Goal: Ask a question

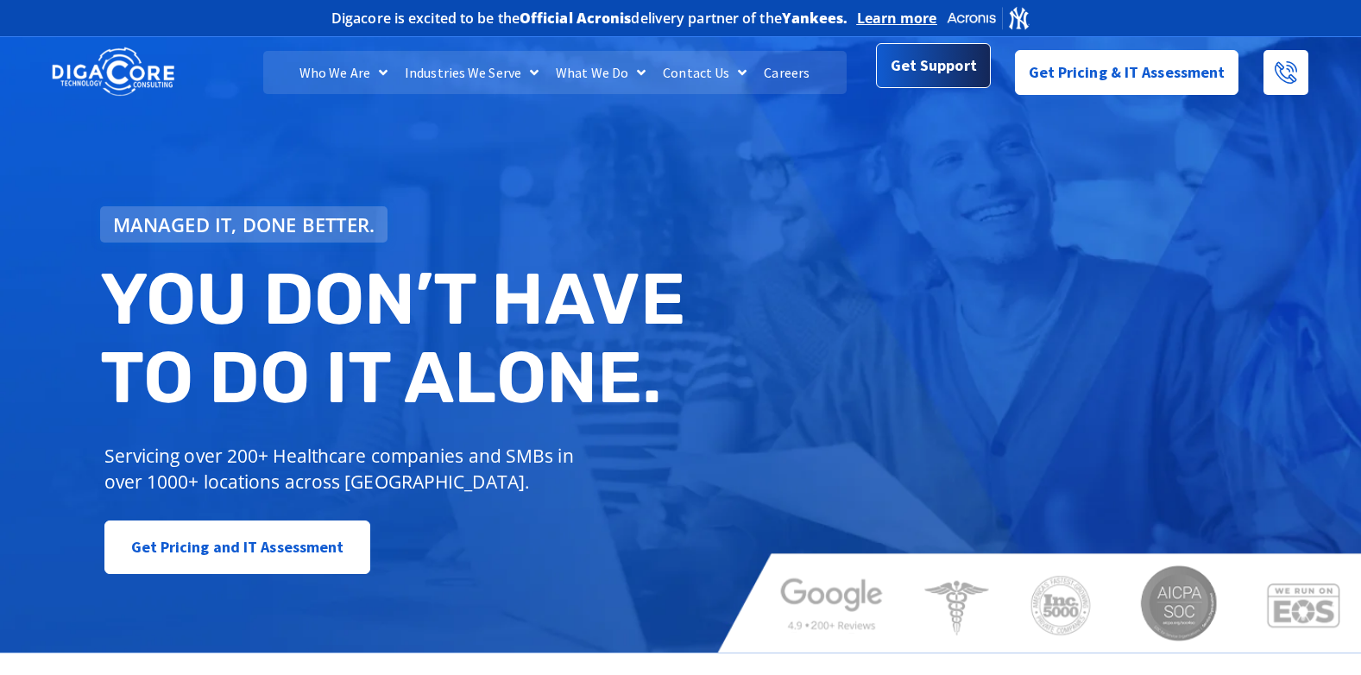
click at [951, 79] on span "Get Support" at bounding box center [934, 65] width 86 height 35
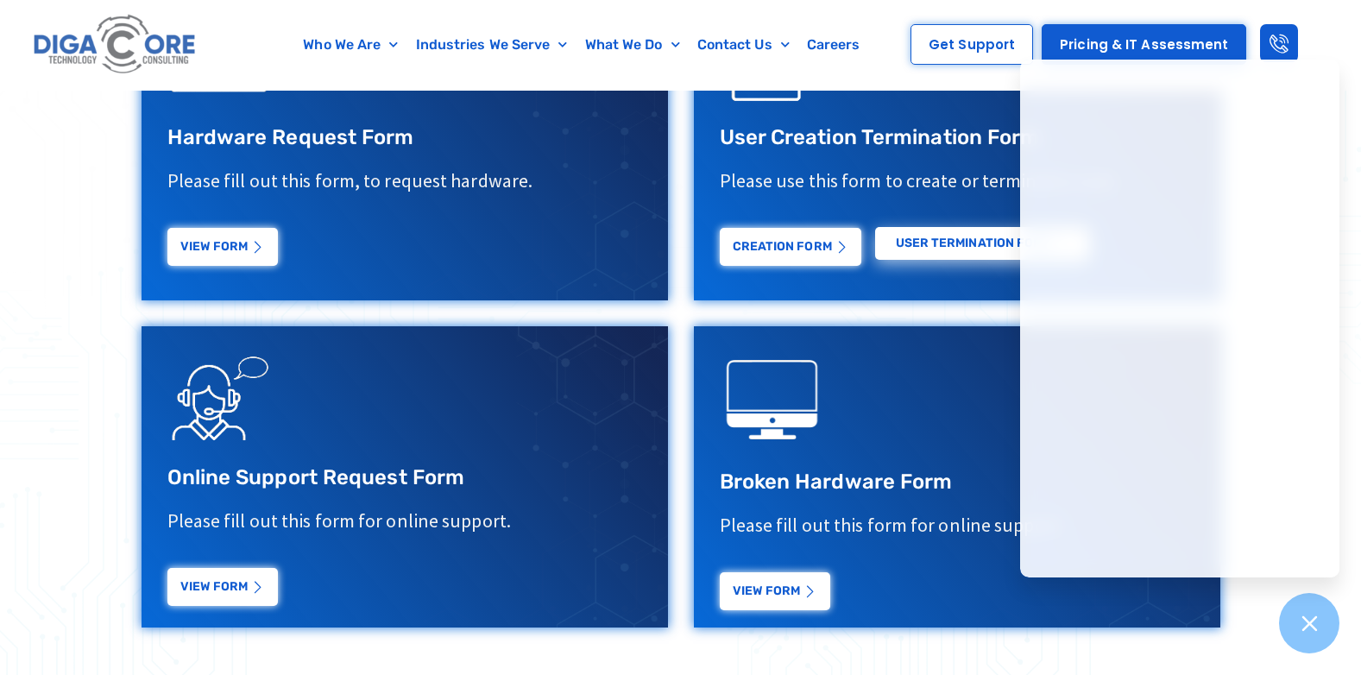
scroll to position [777, 0]
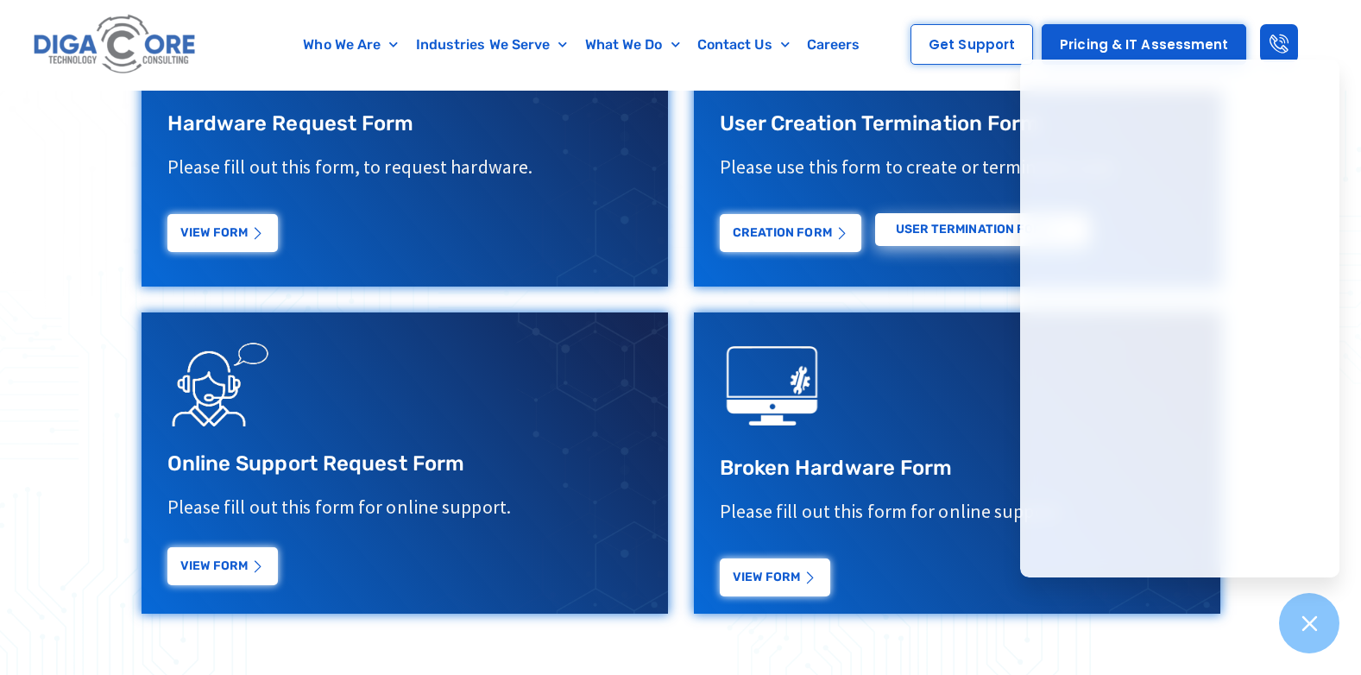
click at [219, 571] on link "View Form" at bounding box center [222, 566] width 110 height 38
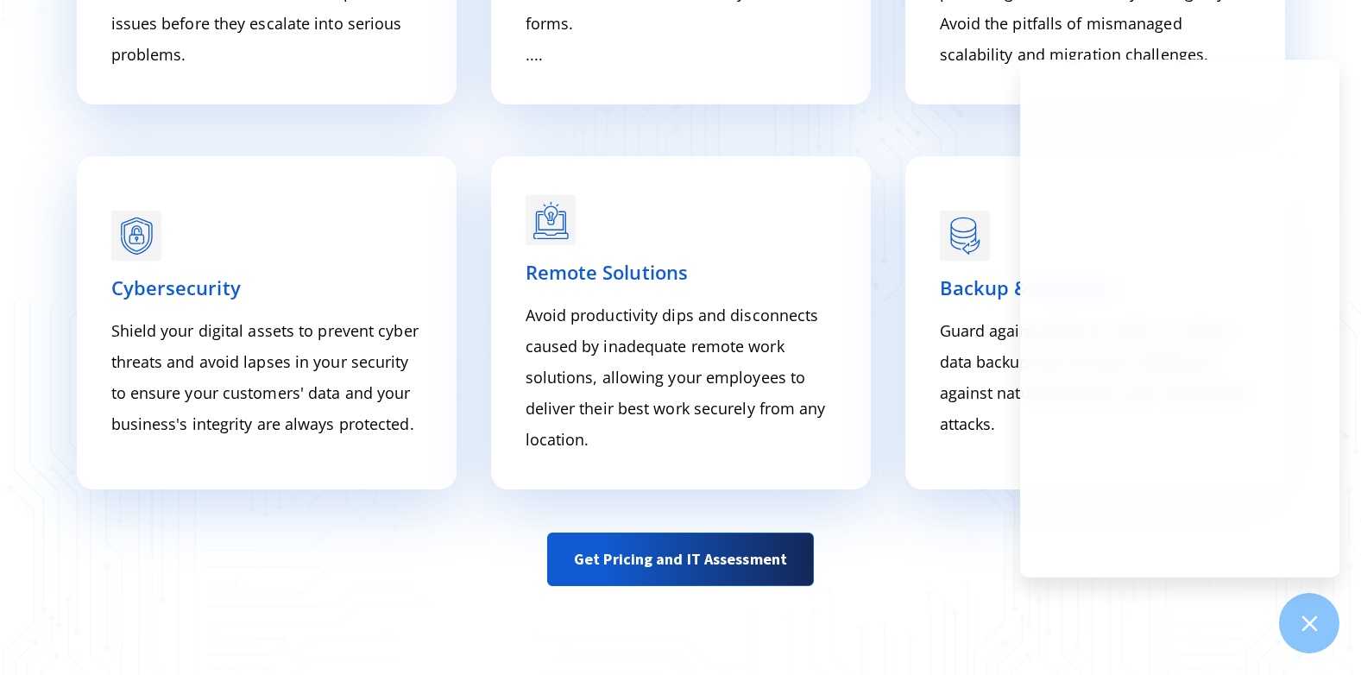
scroll to position [3000, 0]
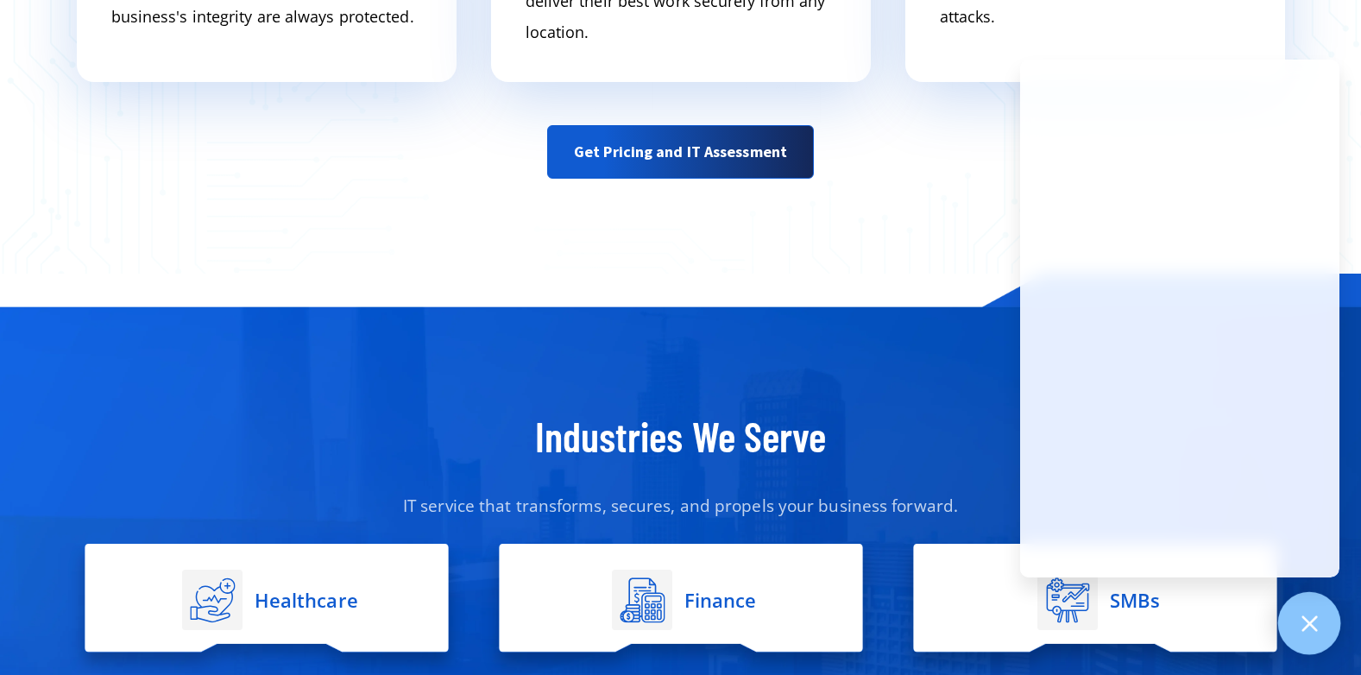
click at [1301, 631] on div at bounding box center [1309, 623] width 63 height 63
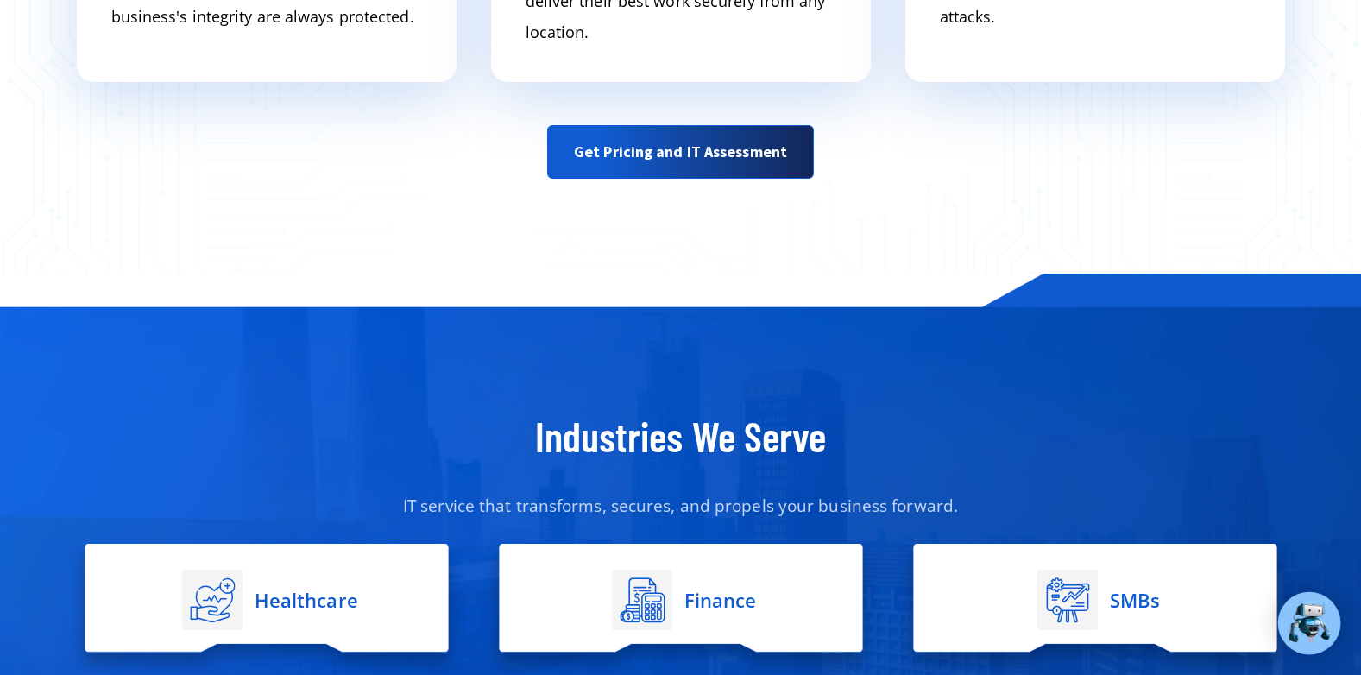
scroll to position [2934, 0]
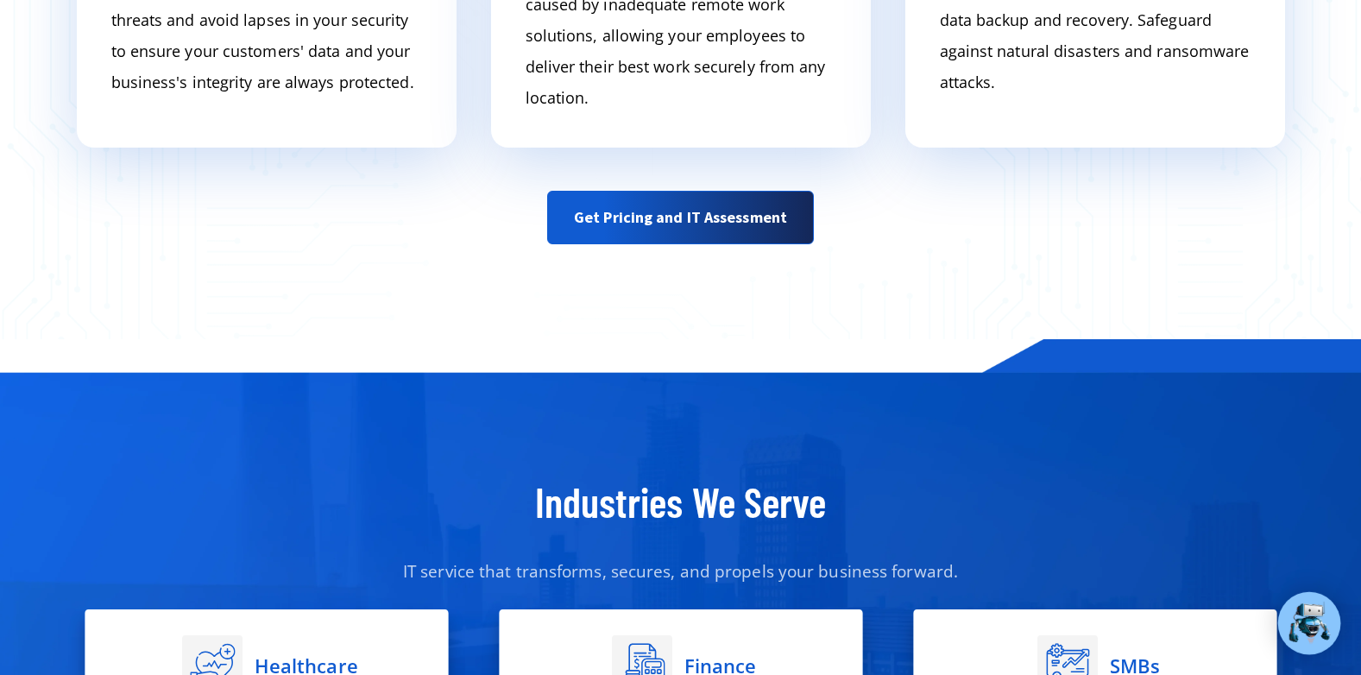
click at [1300, 621] on img at bounding box center [1309, 623] width 45 height 45
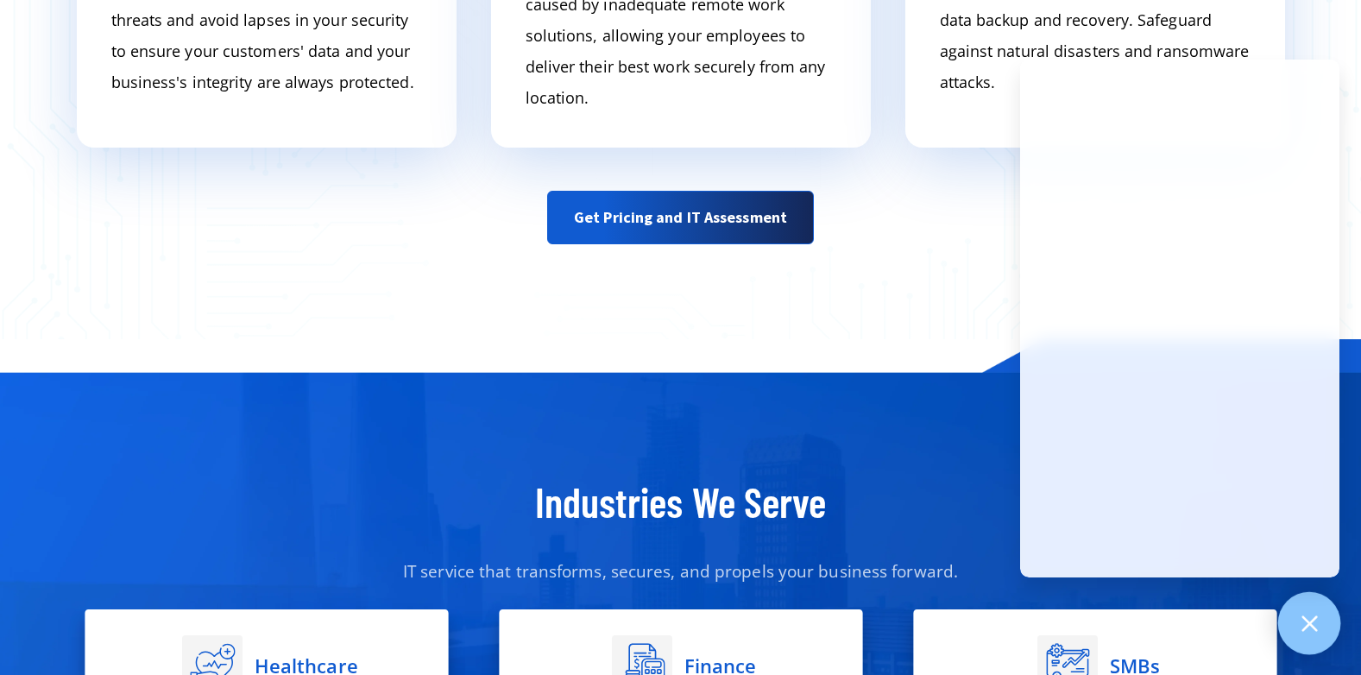
click at [1313, 614] on icon at bounding box center [1309, 623] width 22 height 22
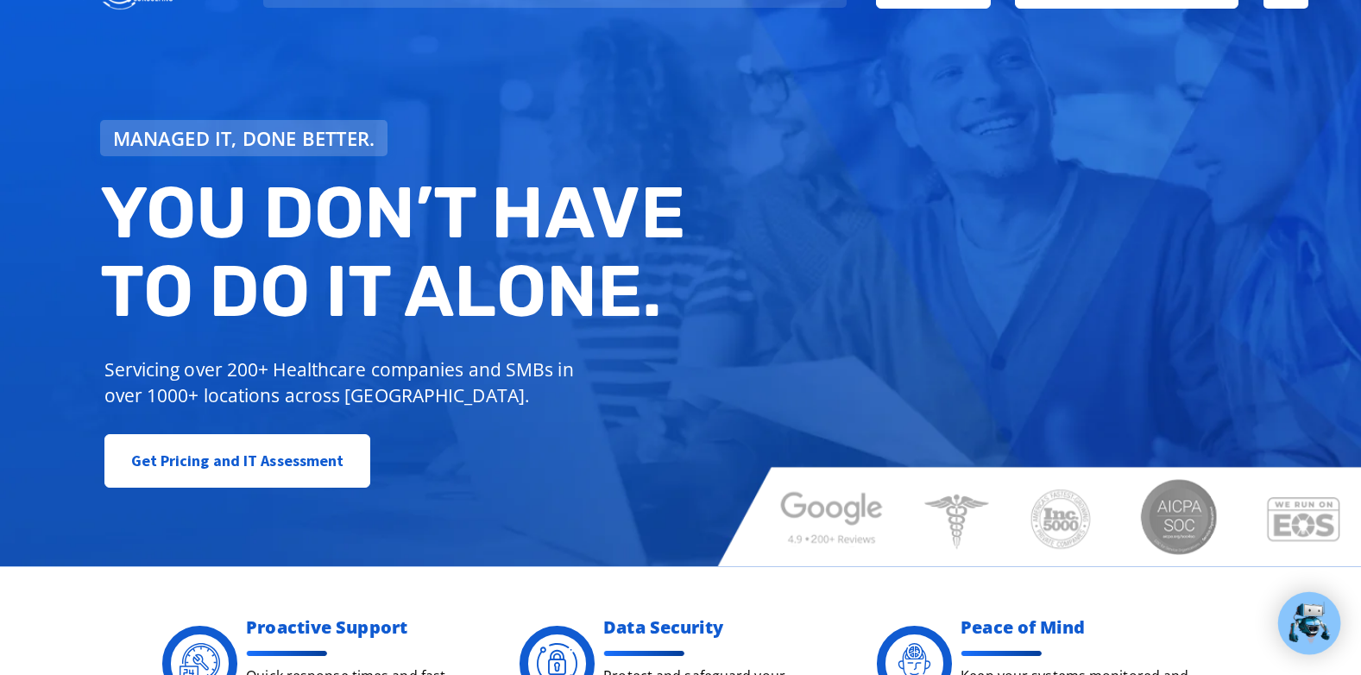
scroll to position [0, 0]
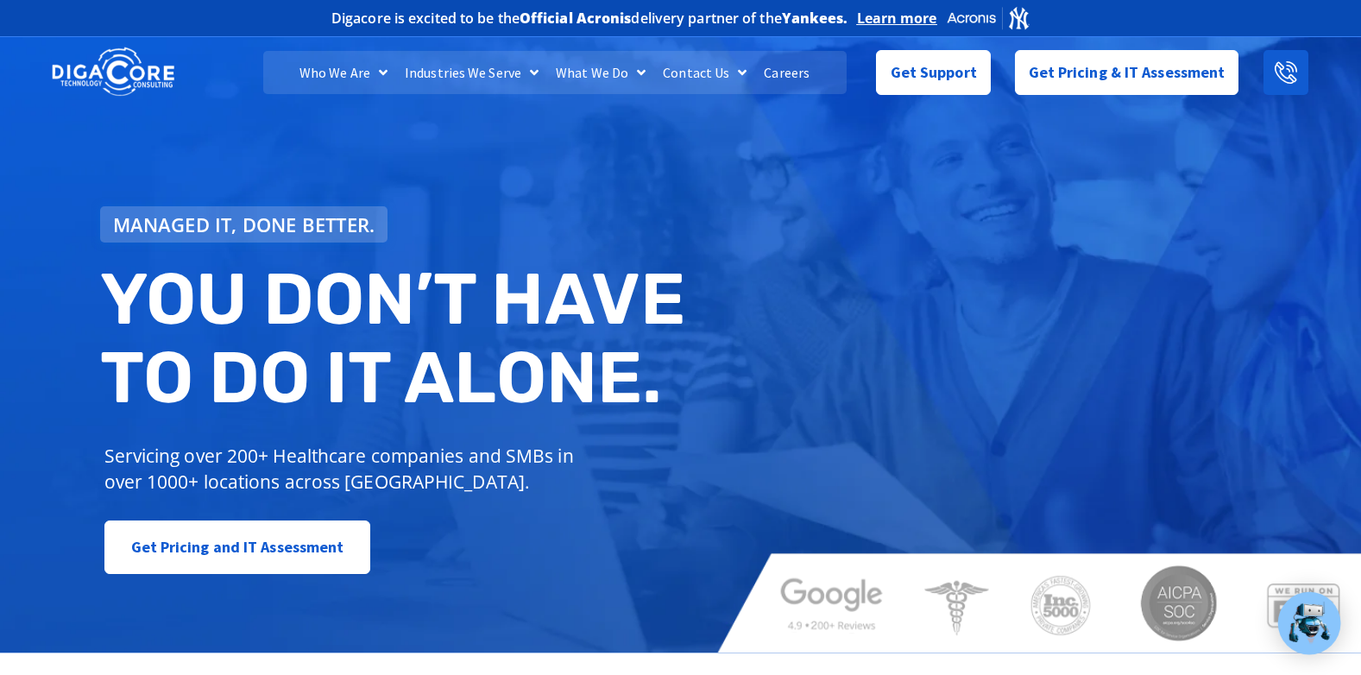
click at [1289, 78] on icon at bounding box center [1286, 72] width 22 height 22
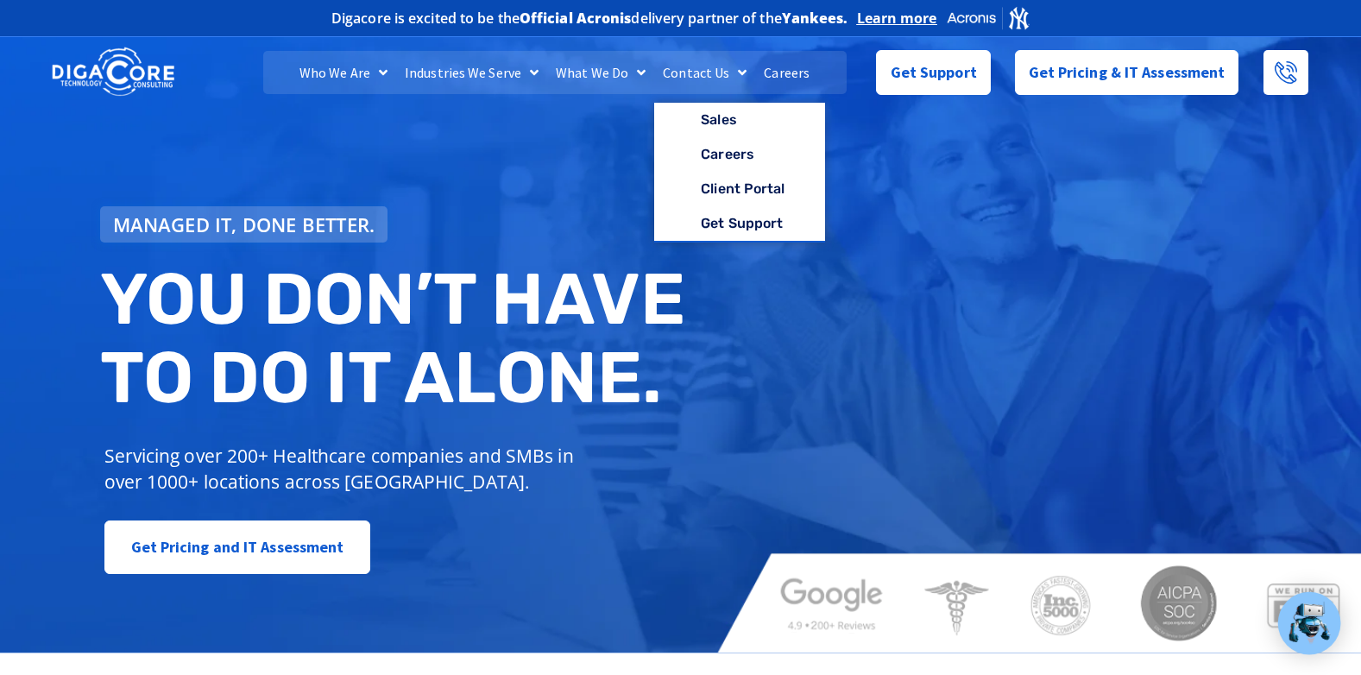
click at [720, 72] on link "Contact Us" at bounding box center [704, 72] width 101 height 43
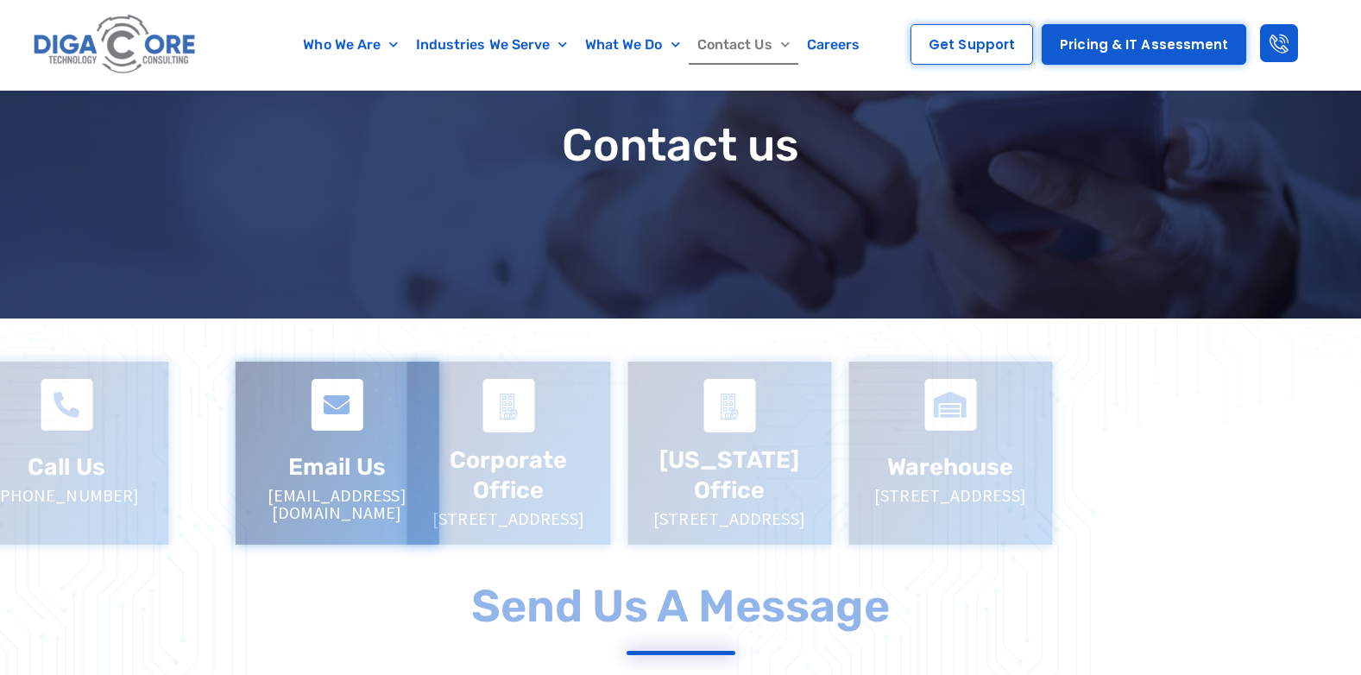
scroll to position [173, 0]
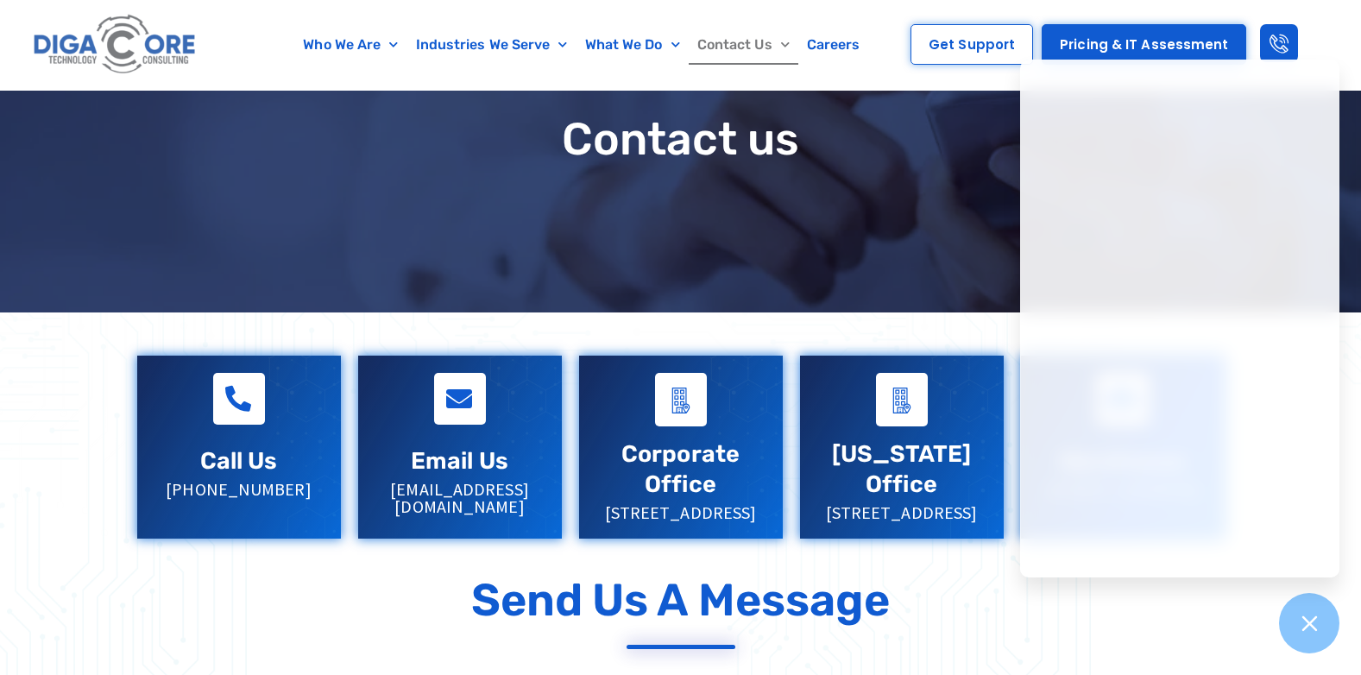
click at [907, 626] on div "Send Us a Message" at bounding box center [680, 600] width 1087 height 54
